Goal: Transaction & Acquisition: Purchase product/service

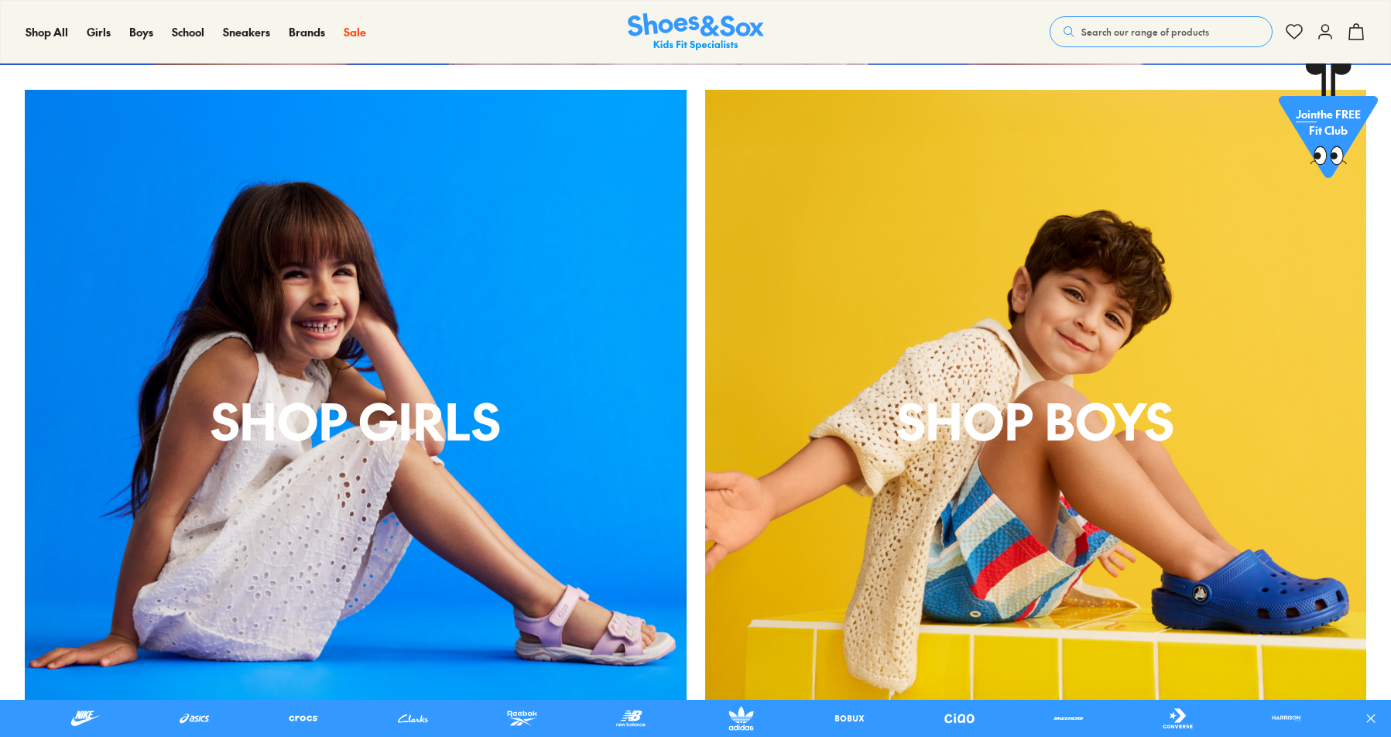
scroll to position [619, 0]
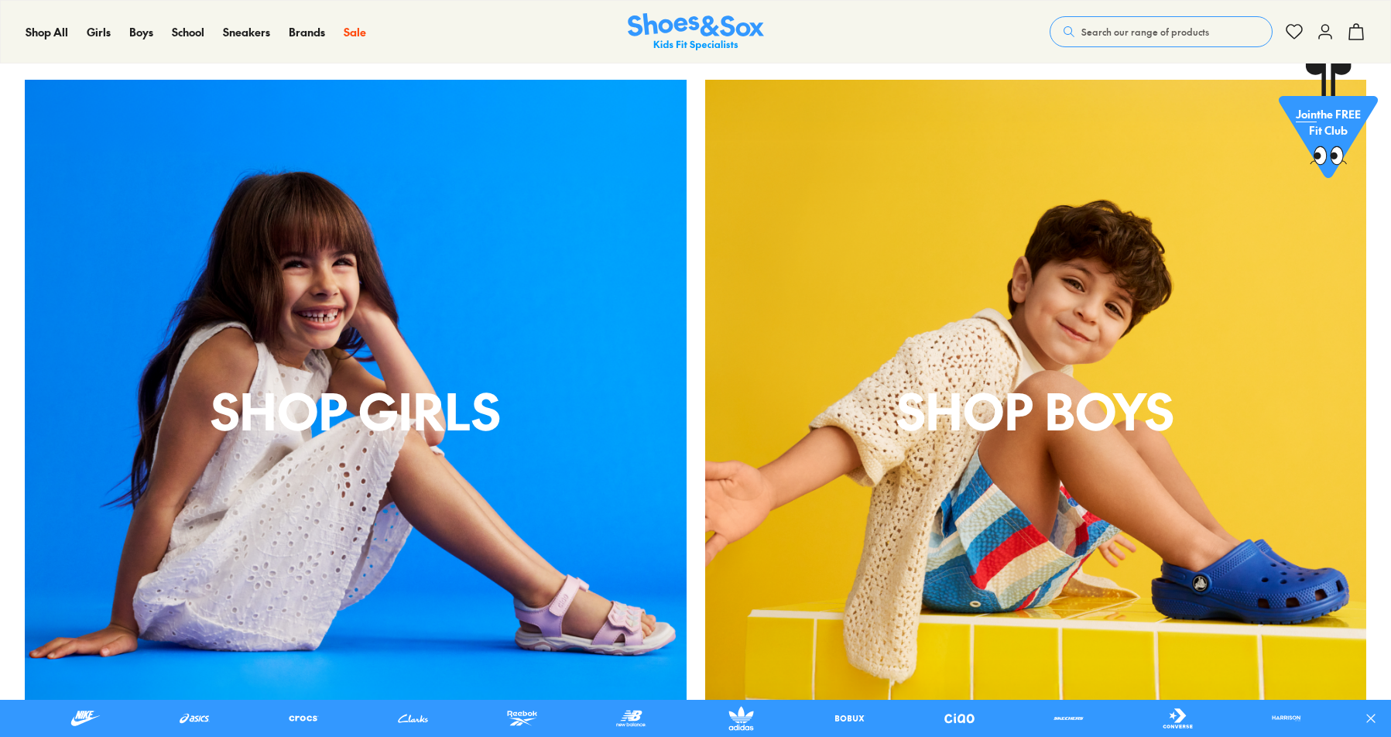
click at [372, 414] on p "Shop Girls" at bounding box center [356, 410] width 662 height 74
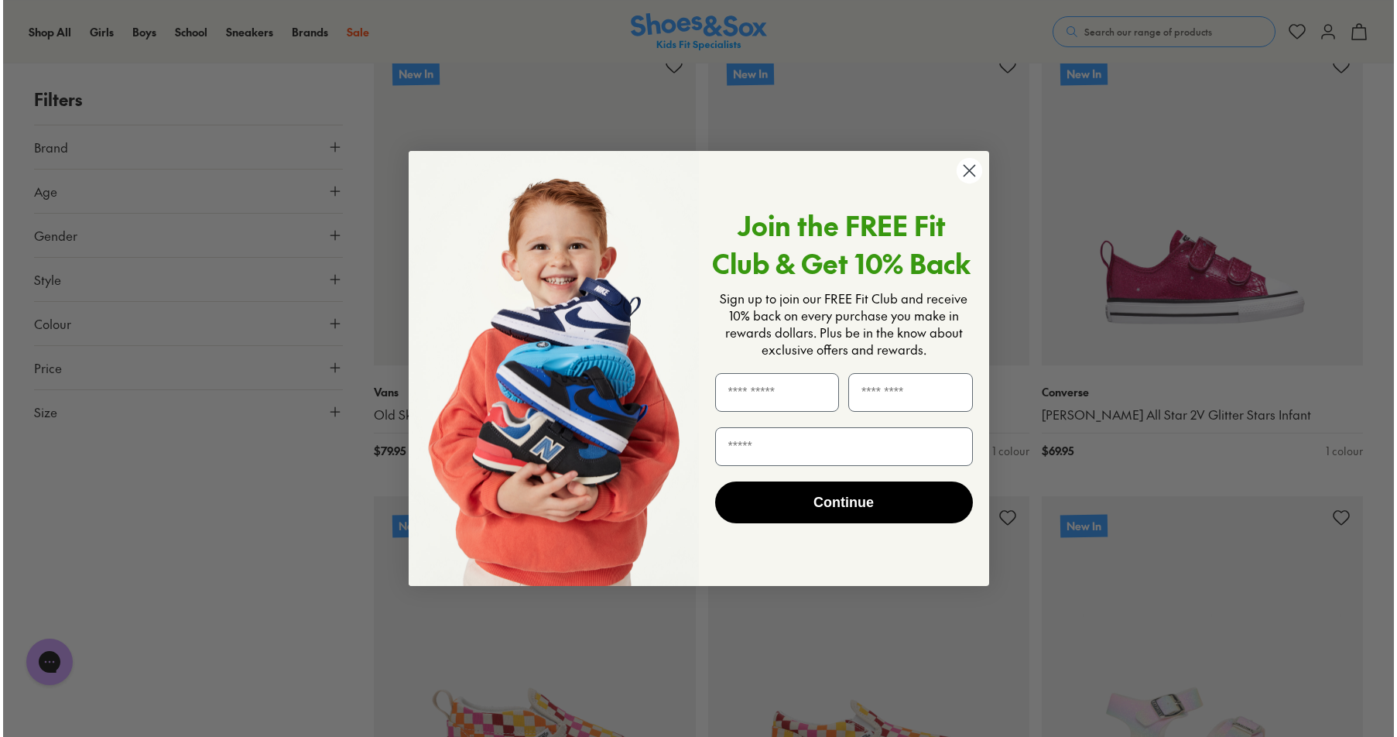
scroll to position [1630, 0]
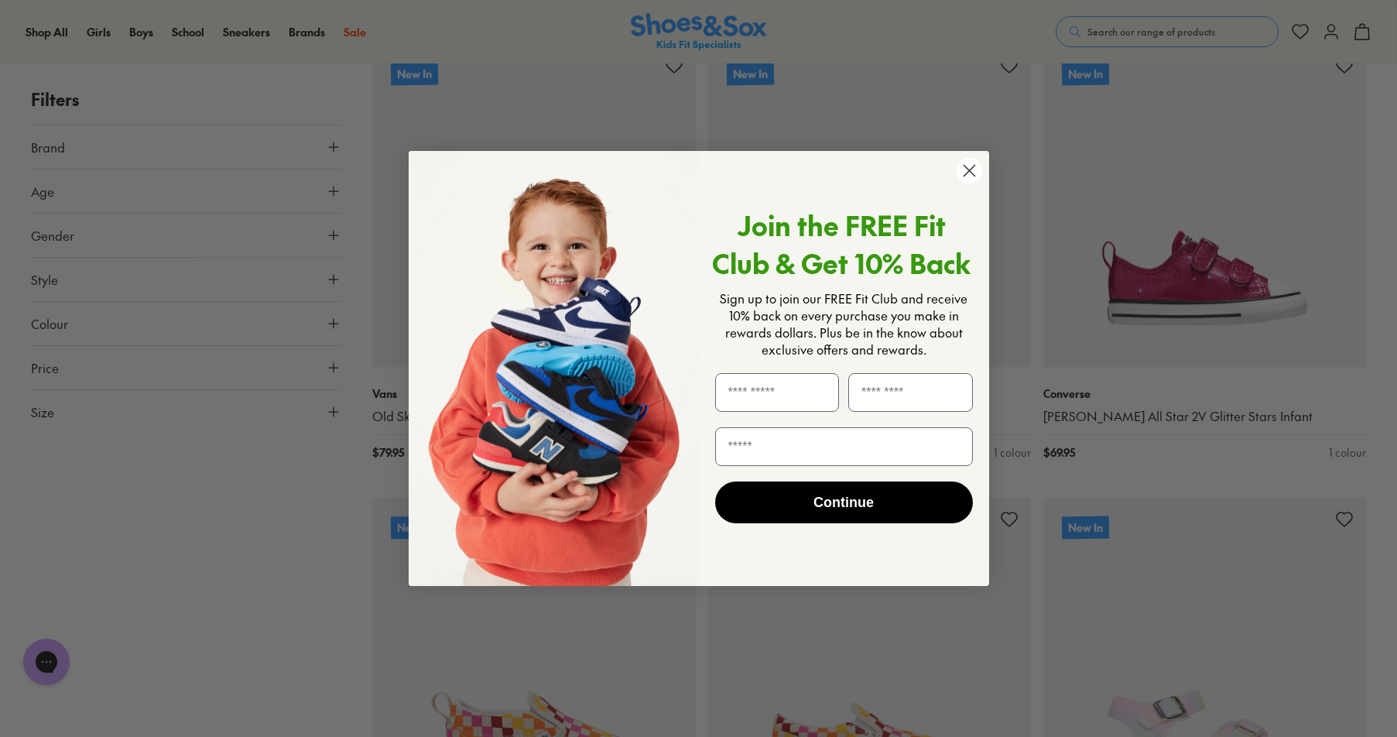
click at [973, 175] on icon "Close dialog" at bounding box center [969, 170] width 11 height 11
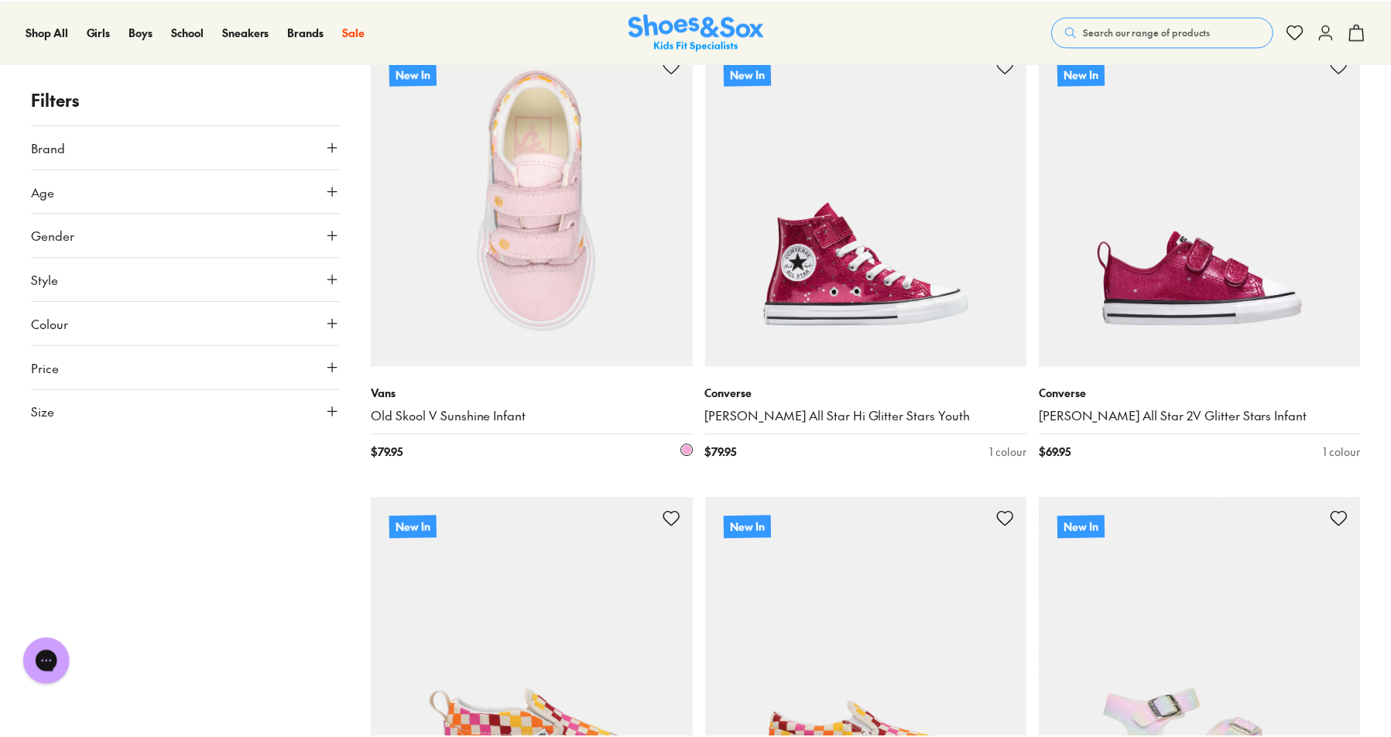
scroll to position [1626, 0]
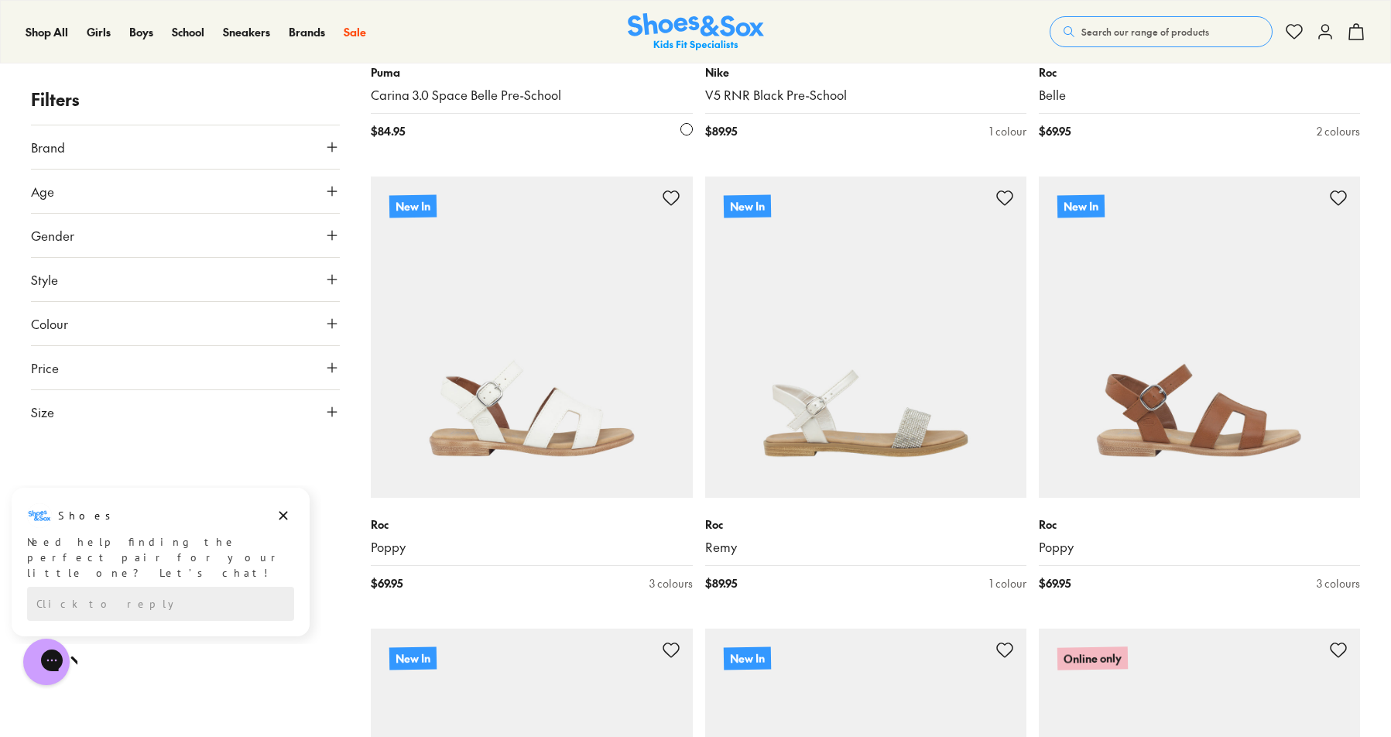
scroll to position [3716, 0]
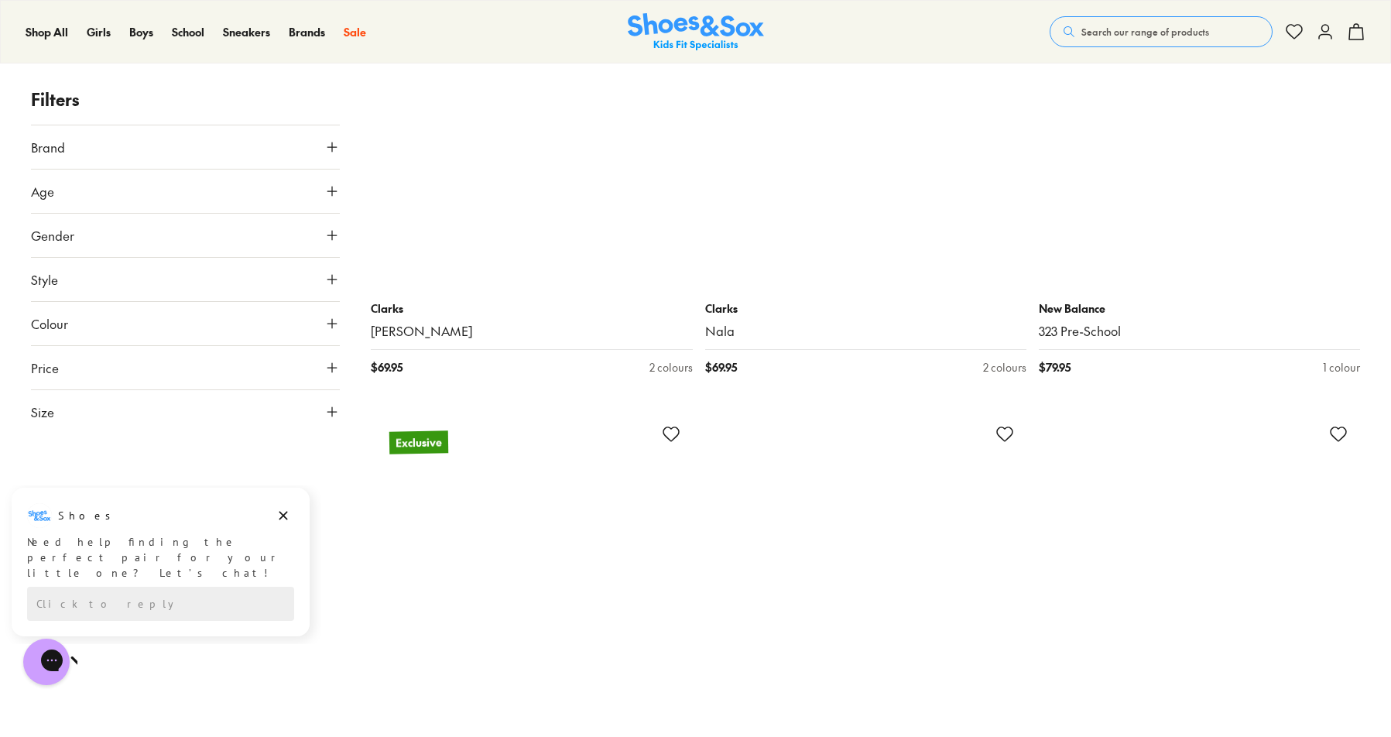
scroll to position [13393, 0]
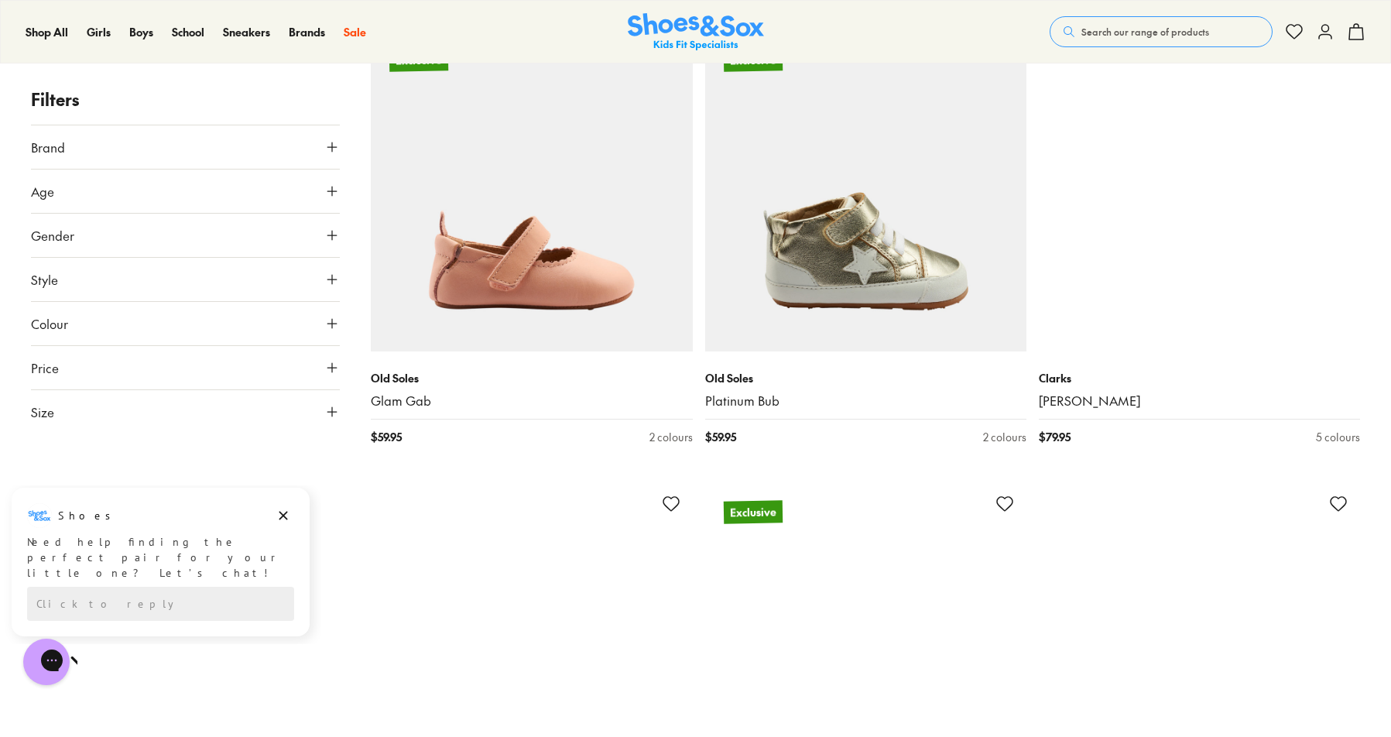
scroll to position [19587, 0]
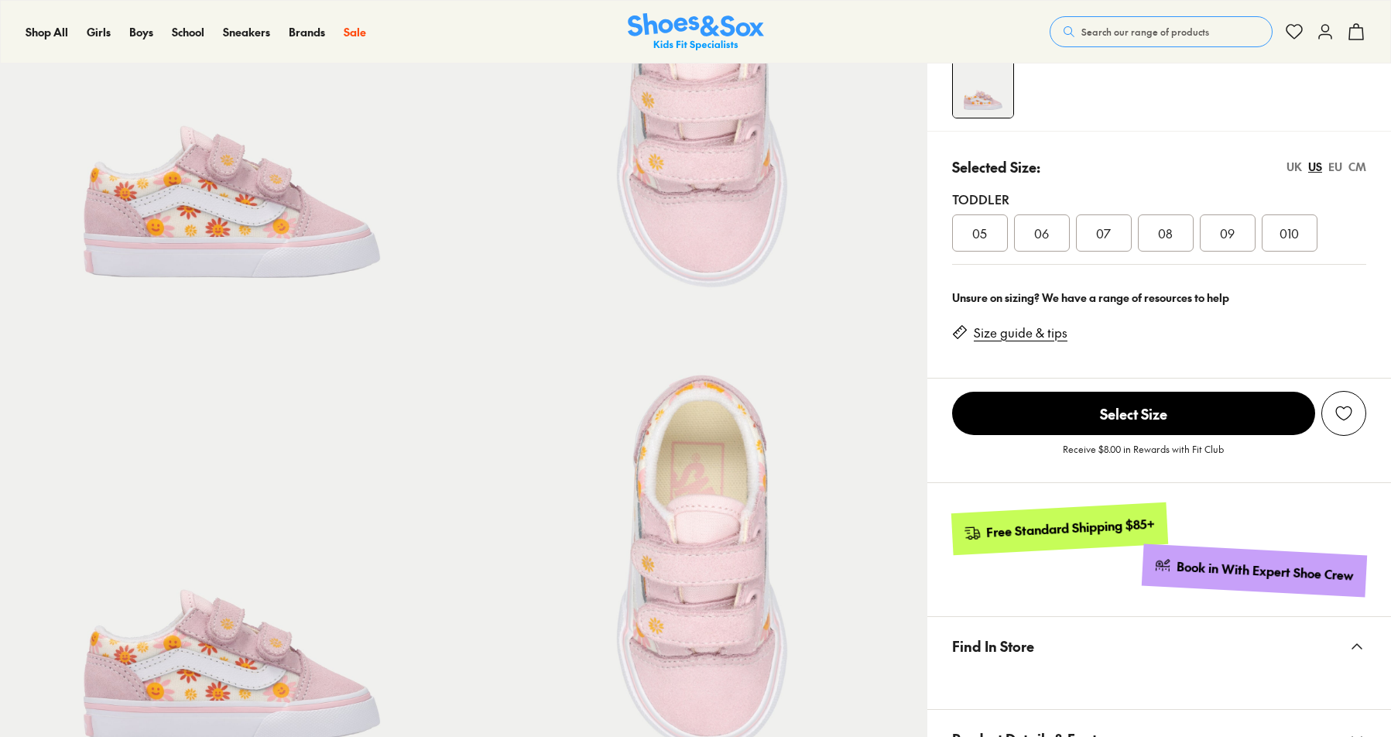
scroll to position [155, 0]
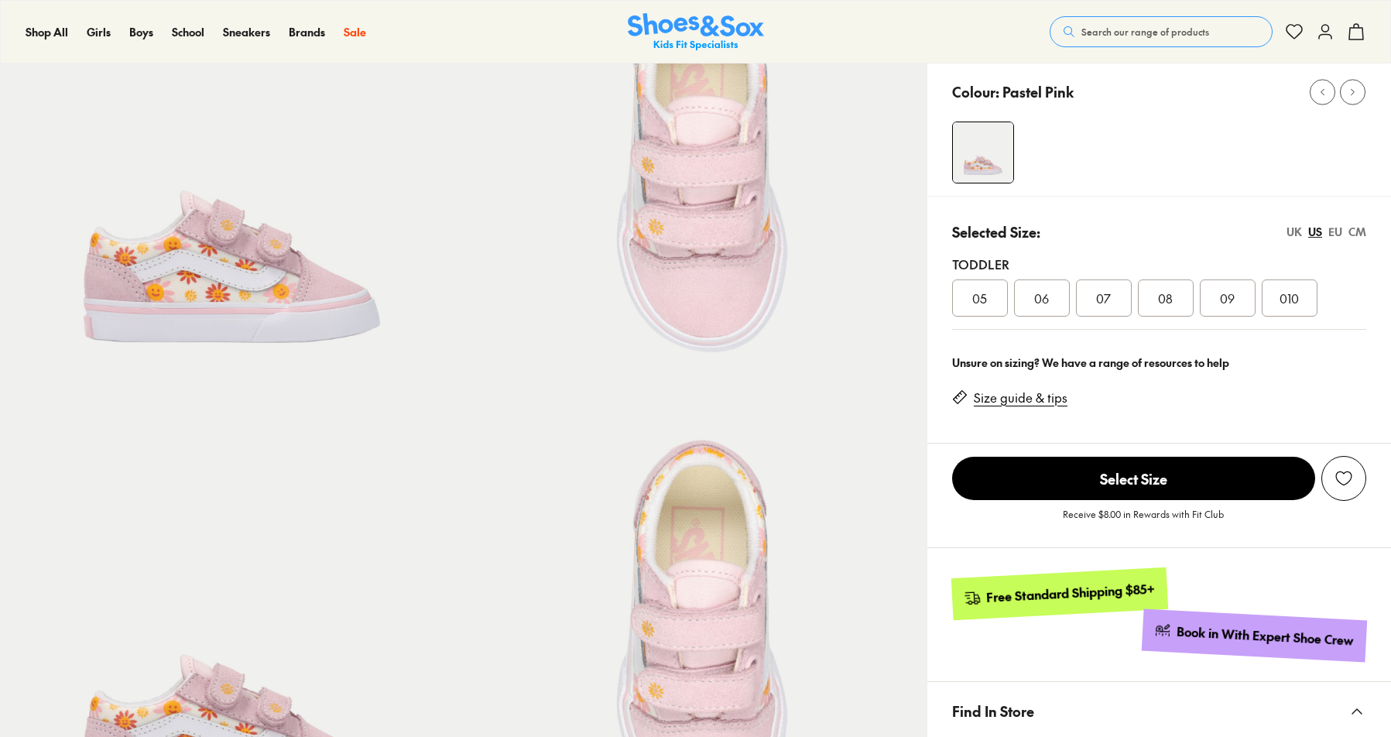
select select "*"
click at [1233, 296] on span "09" at bounding box center [1227, 298] width 15 height 19
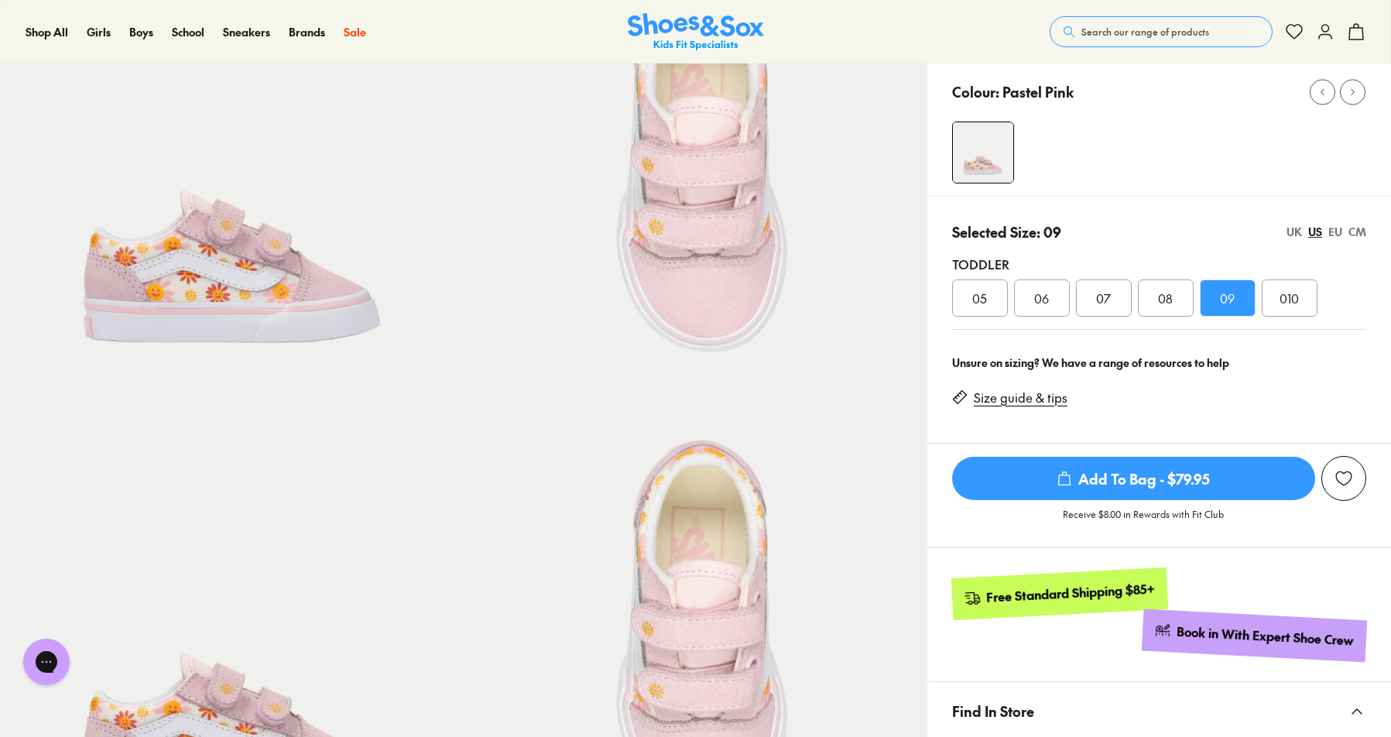
click at [1356, 224] on div "CM" at bounding box center [1358, 232] width 18 height 16
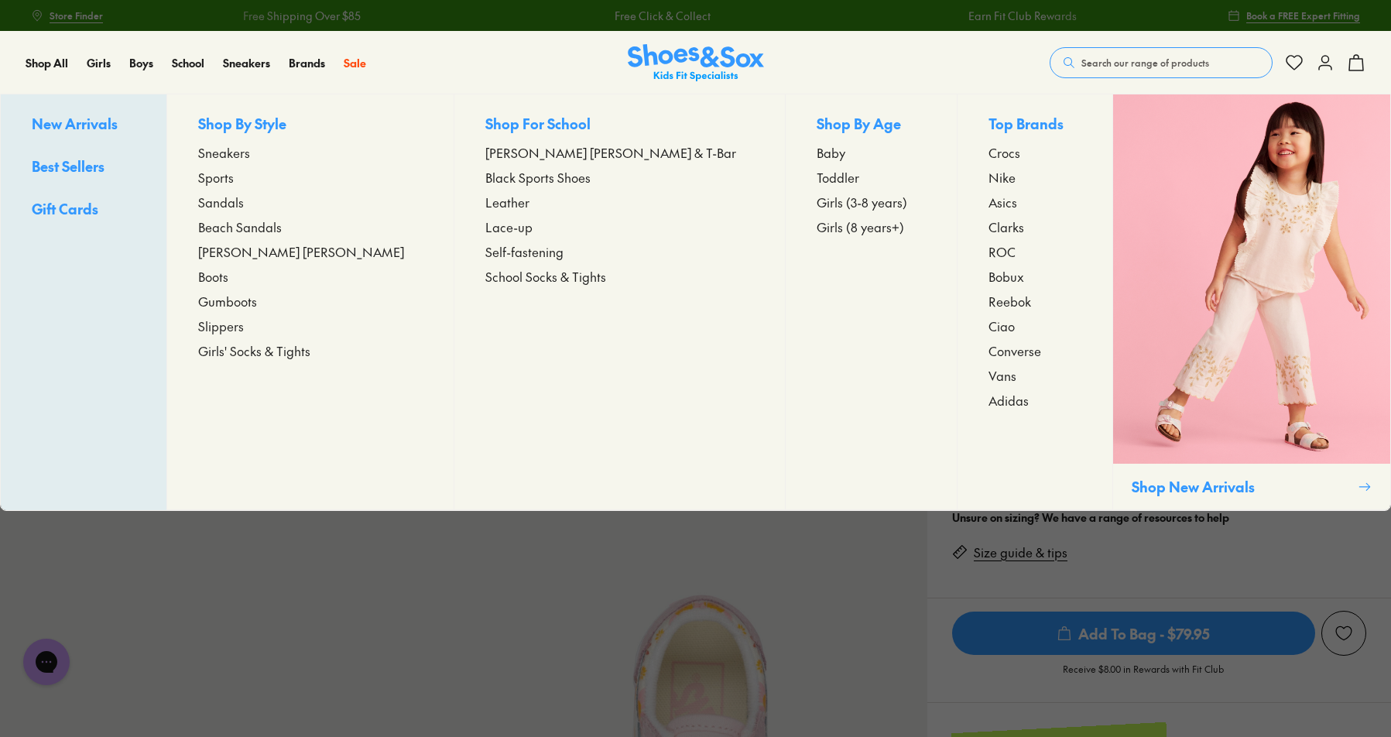
click at [817, 204] on span "Girls (3-8 years)" at bounding box center [862, 202] width 91 height 19
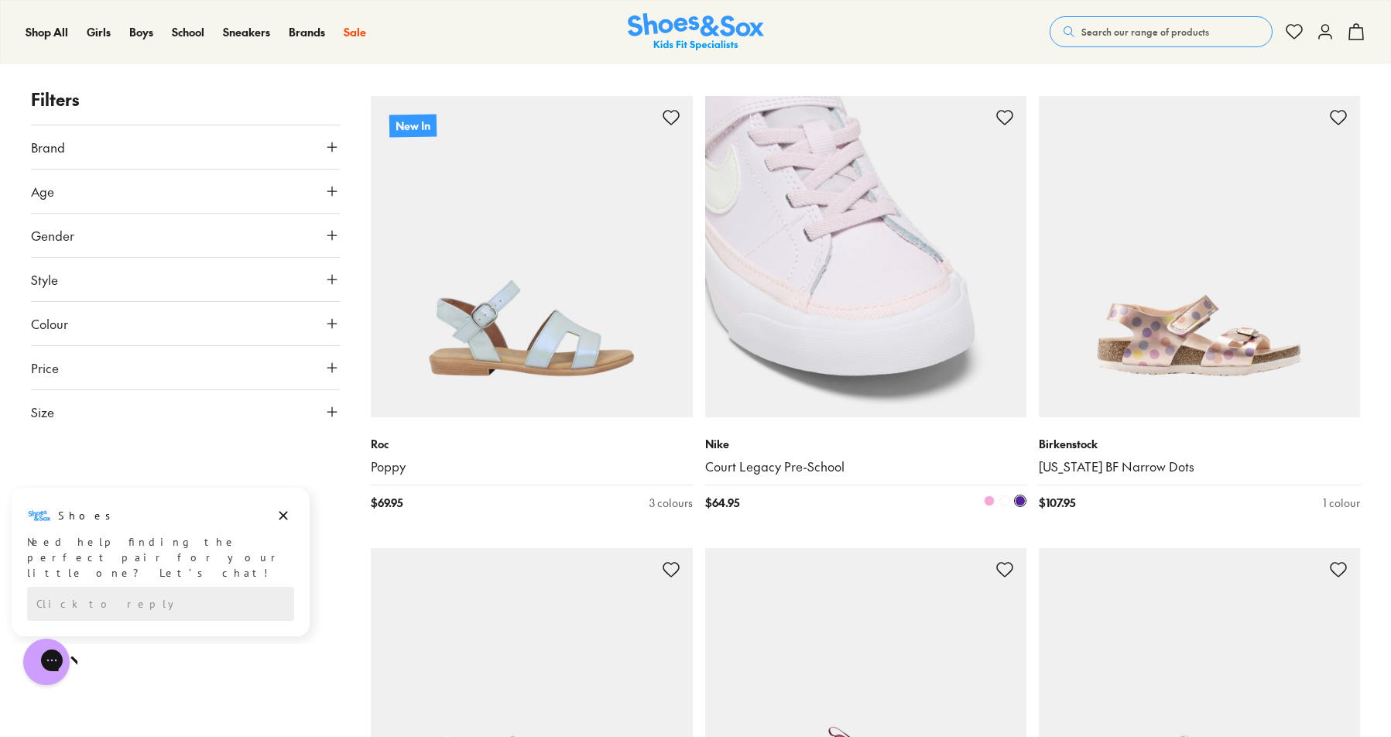
scroll to position [3716, 0]
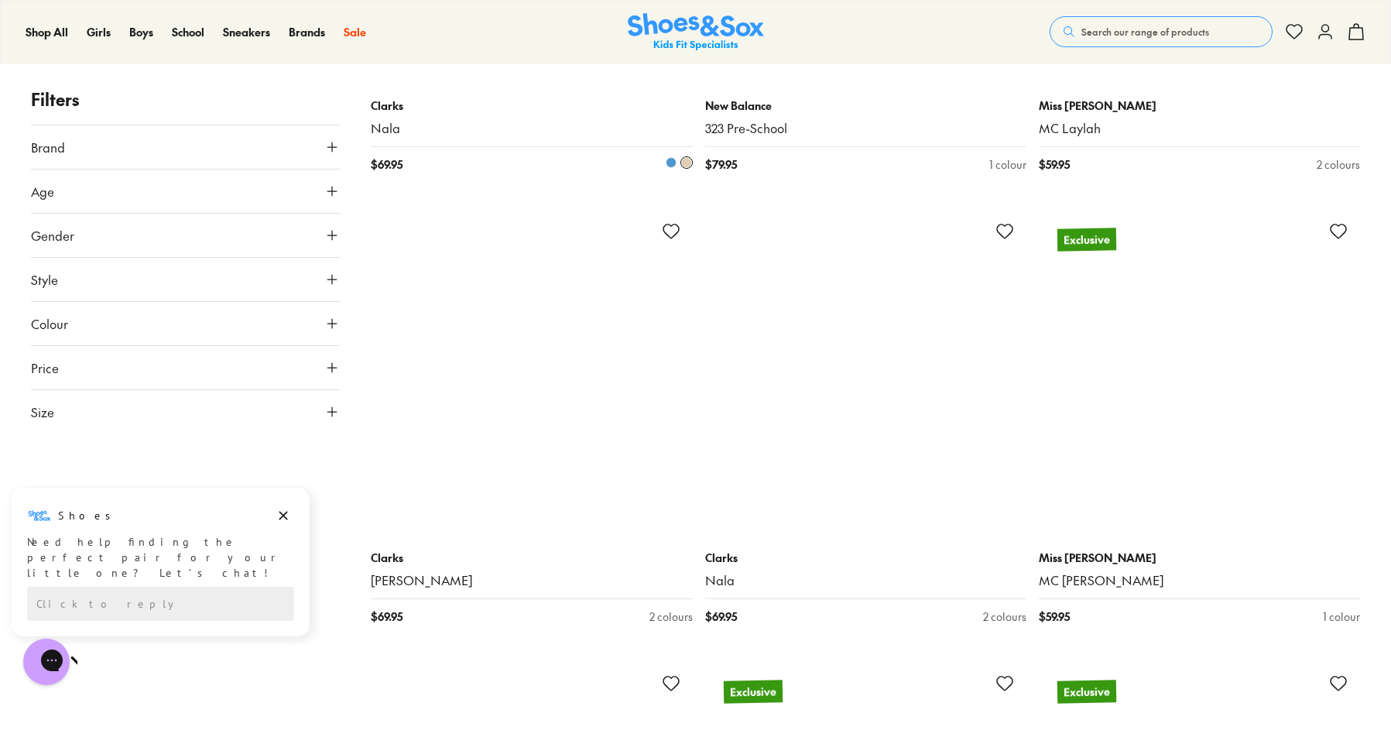
scroll to position [8284, 0]
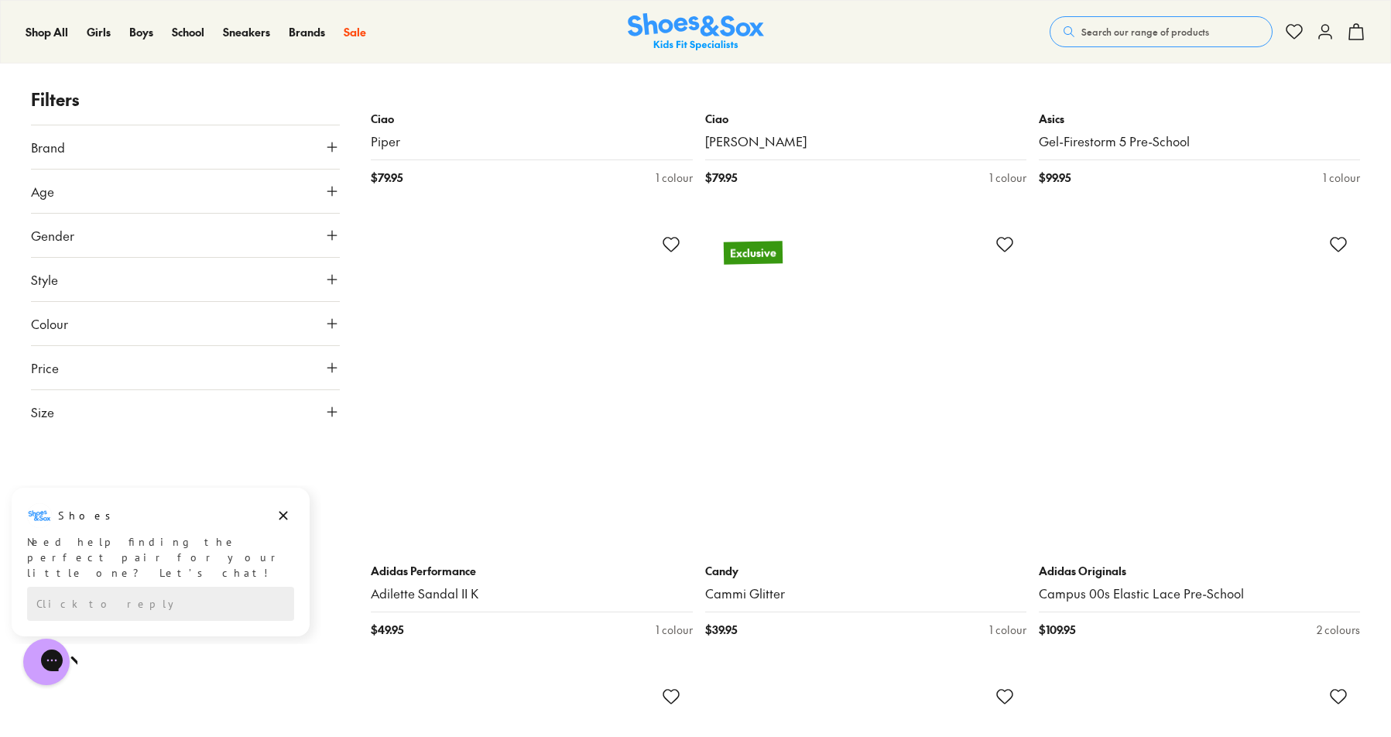
scroll to position [13239, 0]
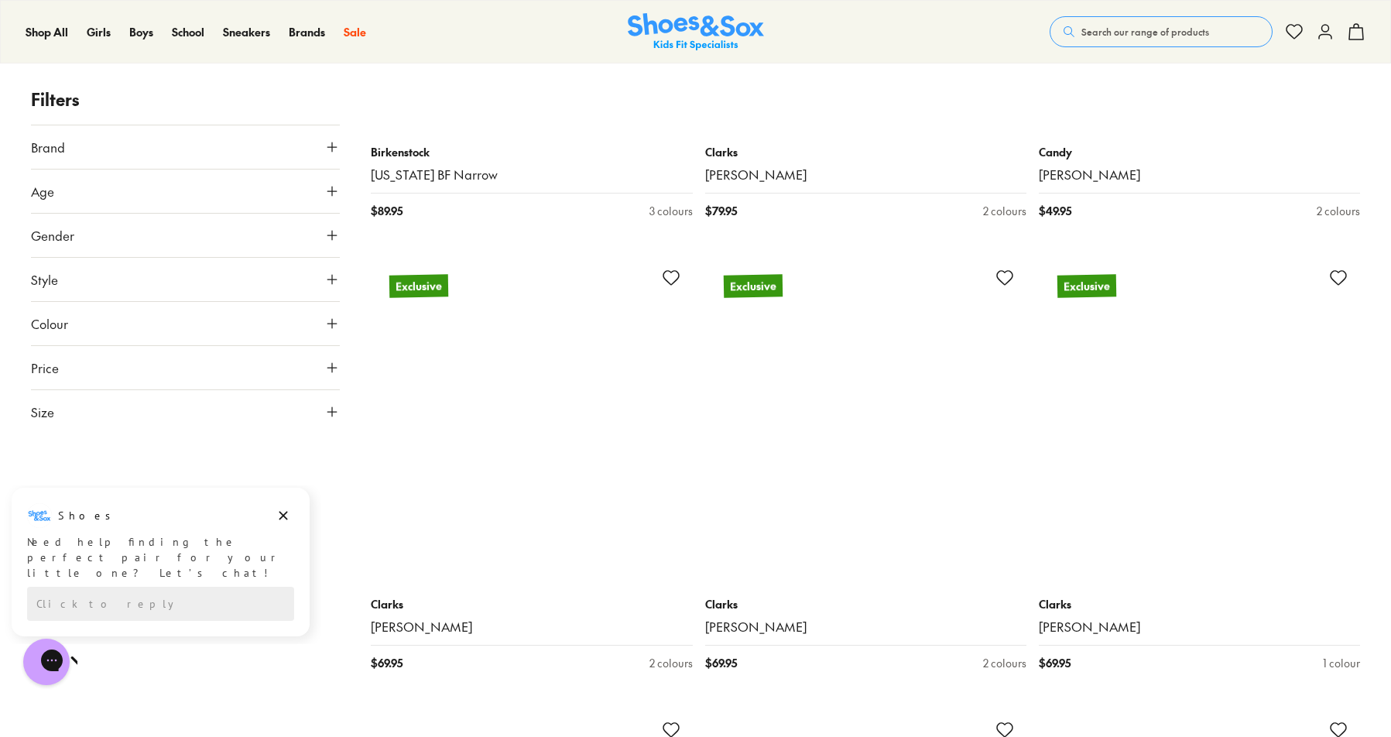
scroll to position [18348, 0]
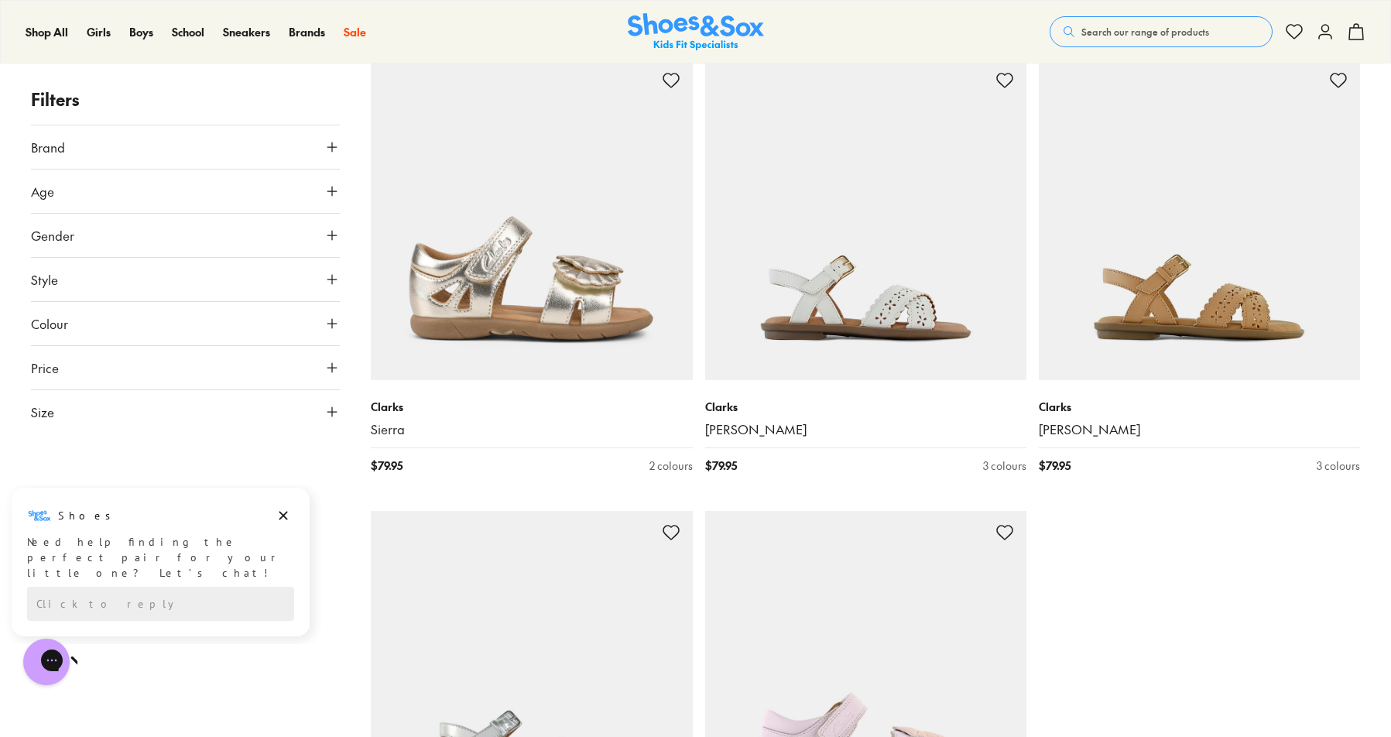
scroll to position [19122, 0]
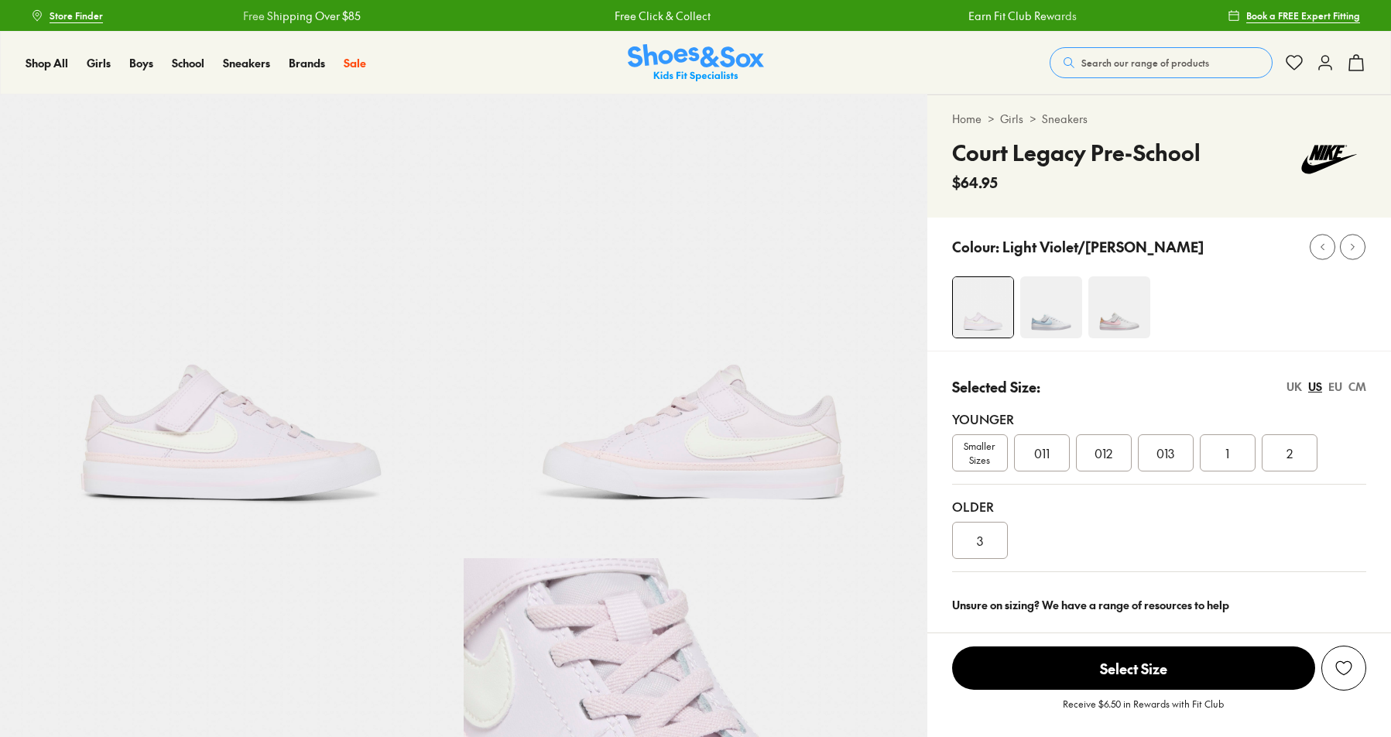
select select "*"
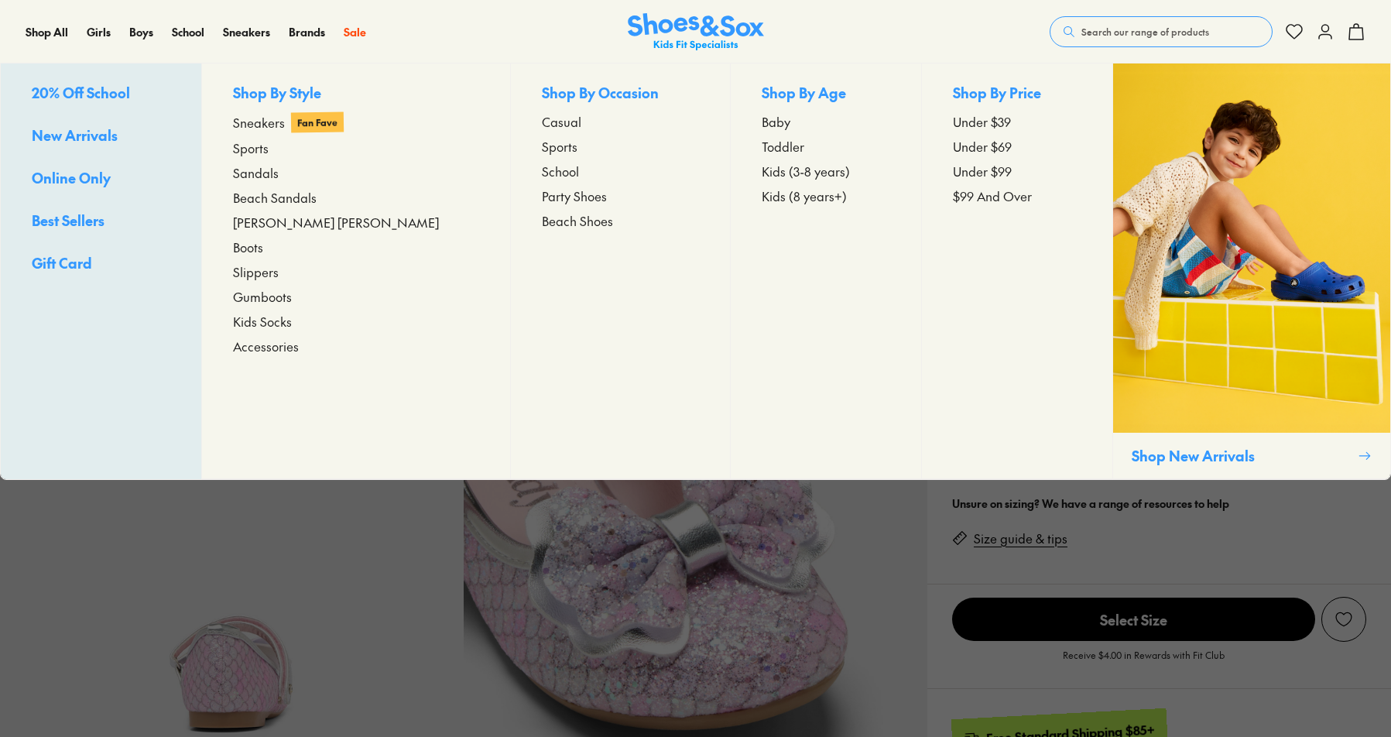
select select "*"
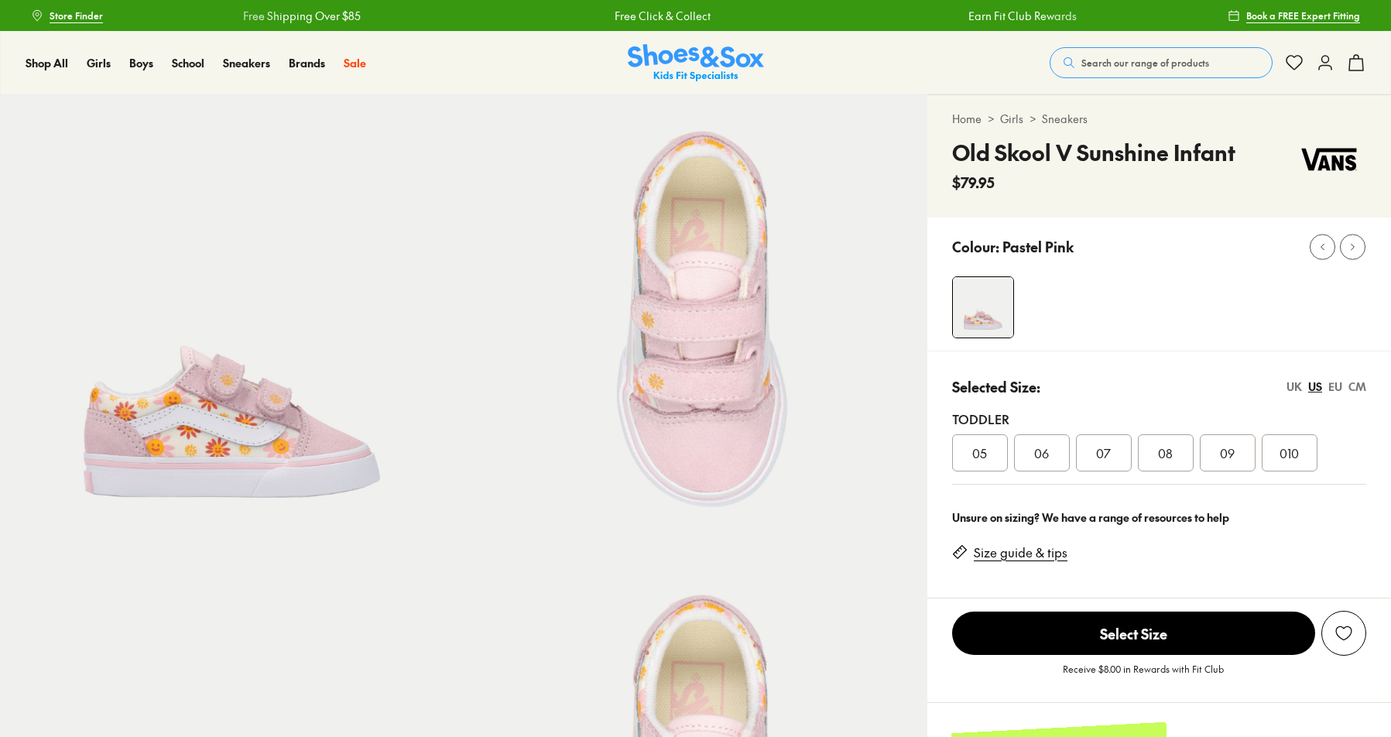
select select "*"
